Goal: Task Accomplishment & Management: Manage account settings

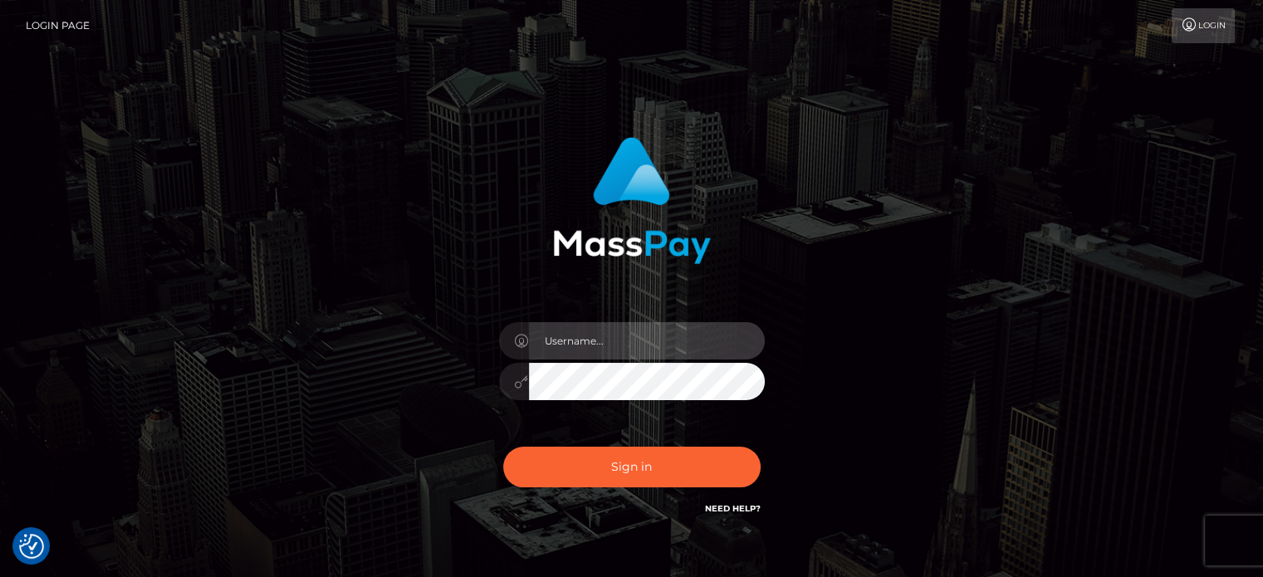
type input "Caren.Ace"
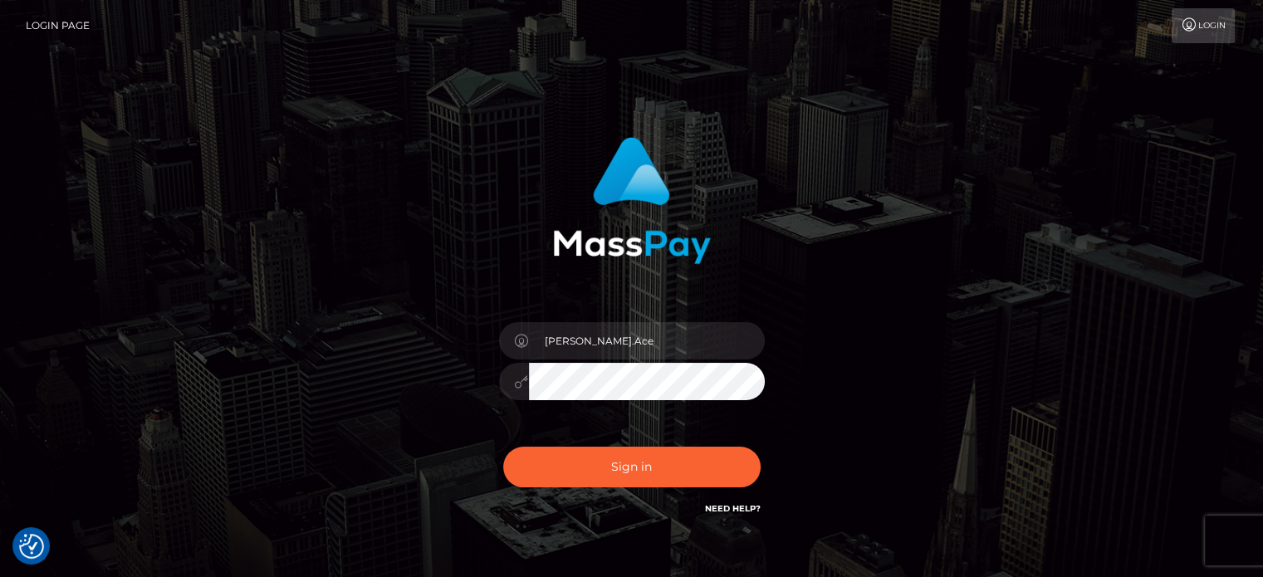
click at [1004, 189] on div "Caren.Ace Sign in" at bounding box center [632, 336] width 947 height 423
click at [633, 467] on button "Sign in" at bounding box center [631, 467] width 257 height 41
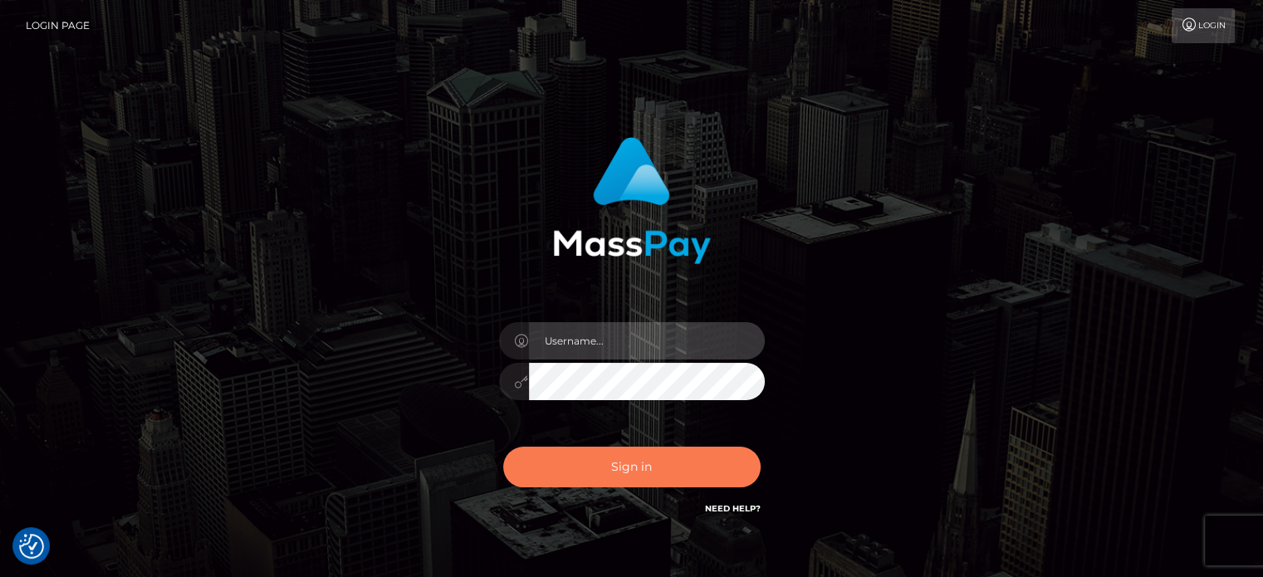
type input "Caren.Ace"
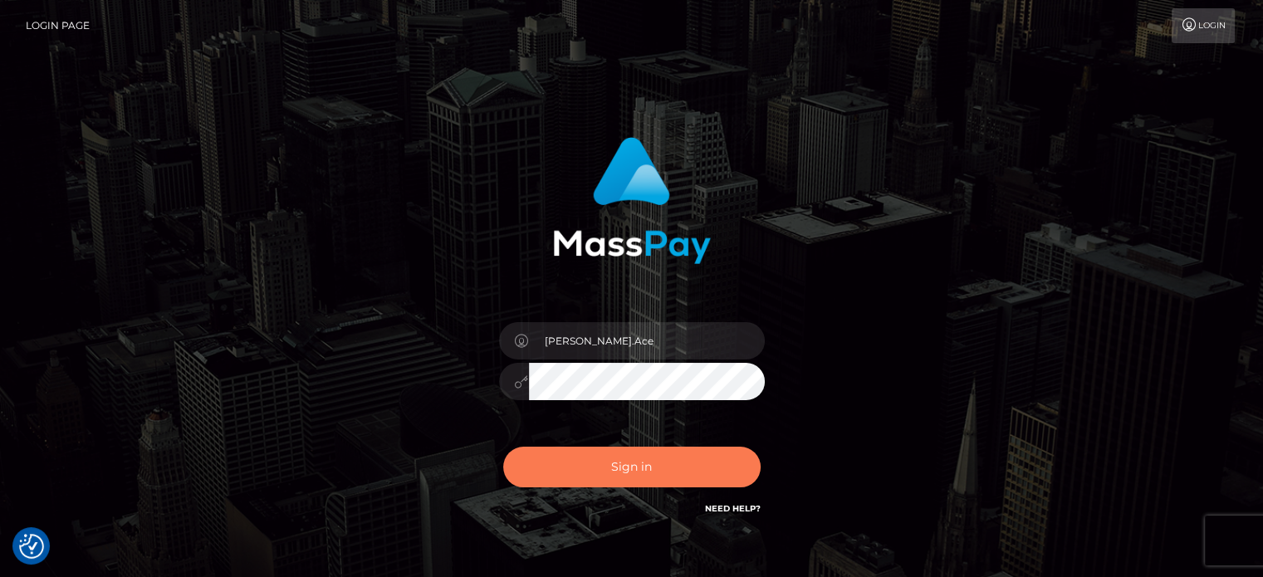
click at [651, 479] on button "Sign in" at bounding box center [631, 467] width 257 height 41
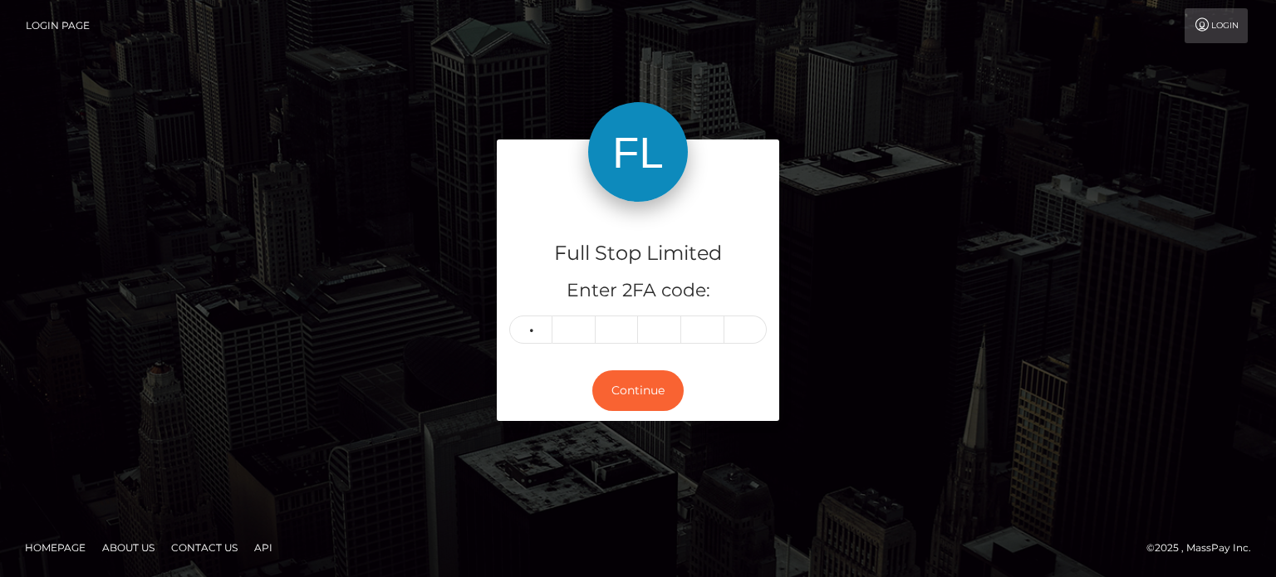
type input "1"
type input "4"
type input "9"
type input "3"
type input "6"
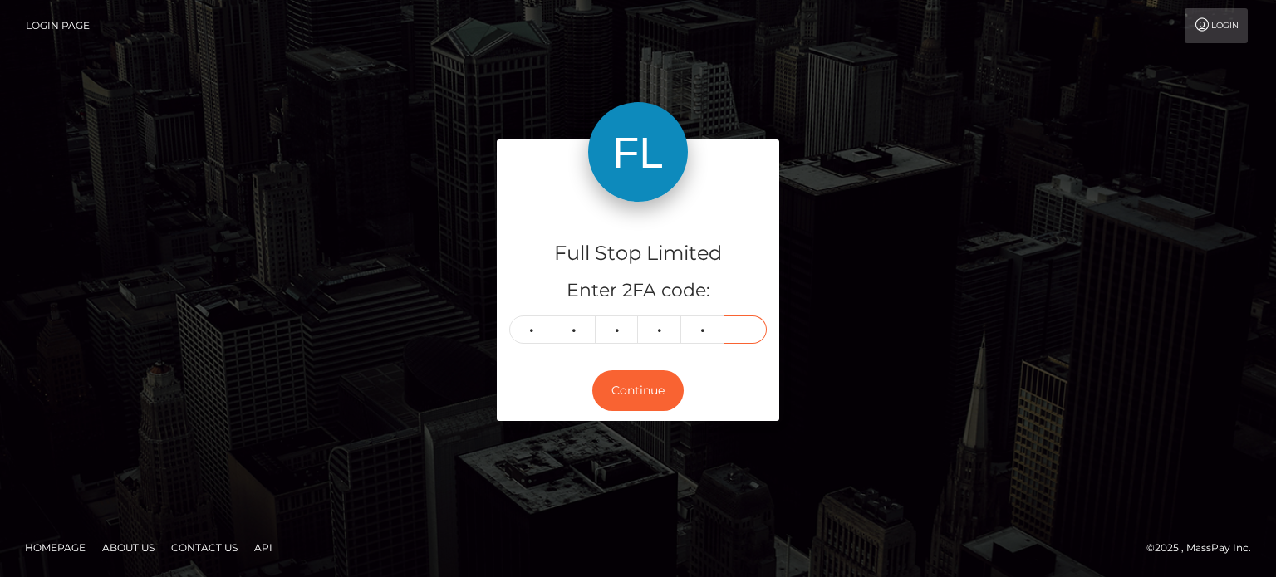
type input "5"
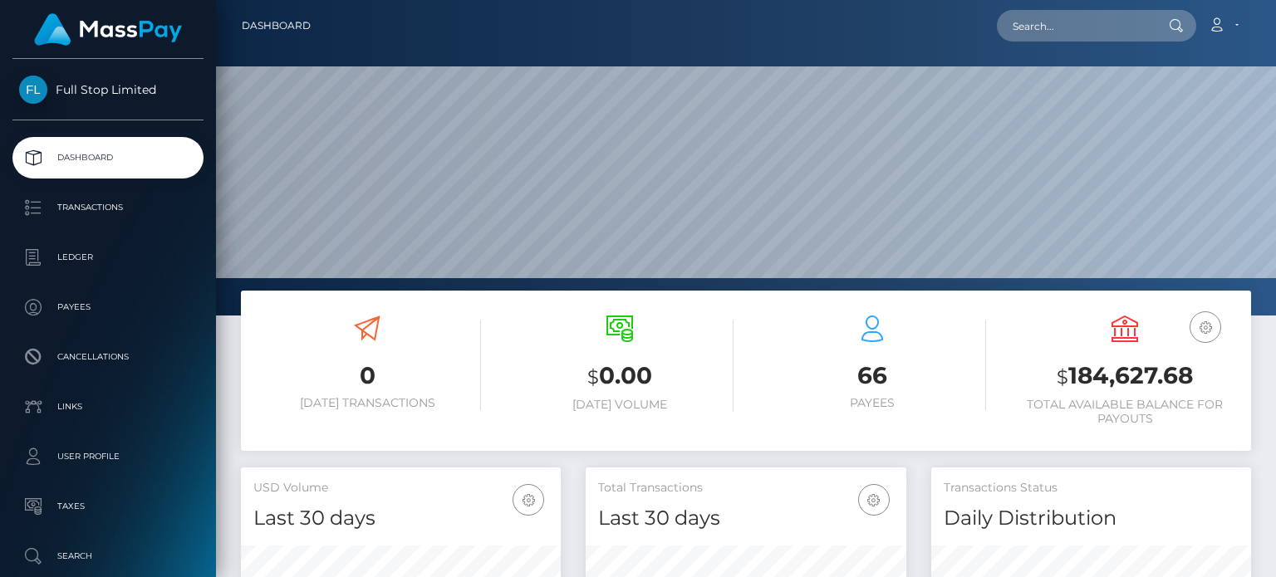
scroll to position [294, 319]
drag, startPoint x: 1199, startPoint y: 375, endPoint x: 1071, endPoint y: 375, distance: 128.7
click at [1071, 375] on h3 "$ 184,627.68" at bounding box center [1125, 377] width 228 height 34
copy h3 "184,627.68"
